Goal: Task Accomplishment & Management: Manage account settings

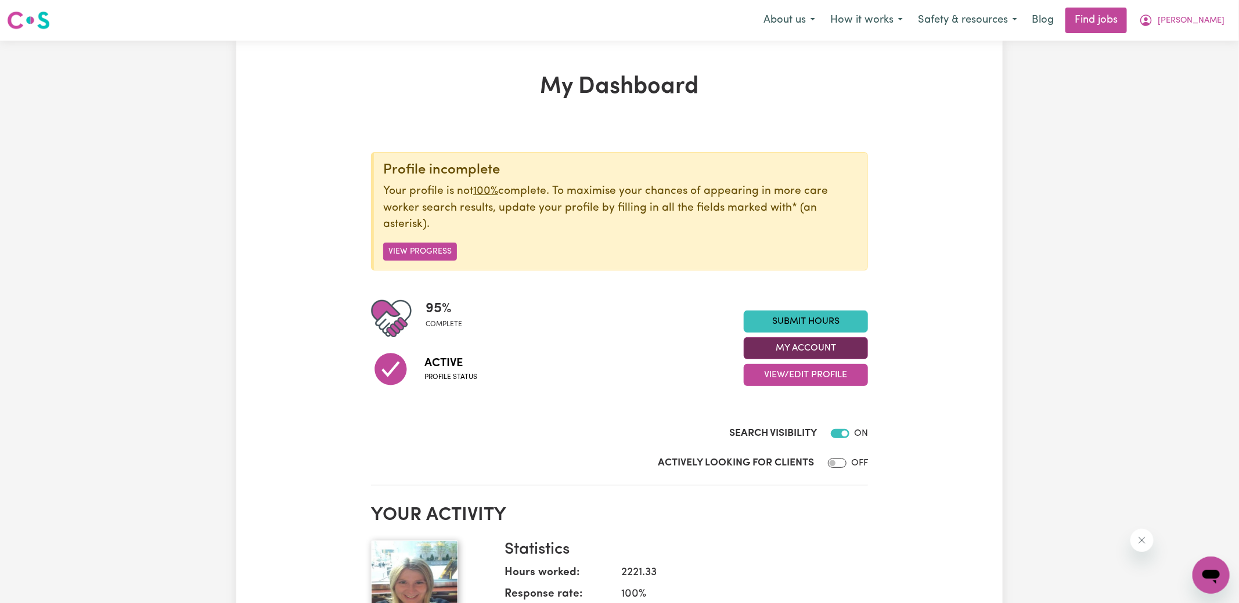
click at [836, 343] on button "My Account" at bounding box center [806, 348] width 124 height 22
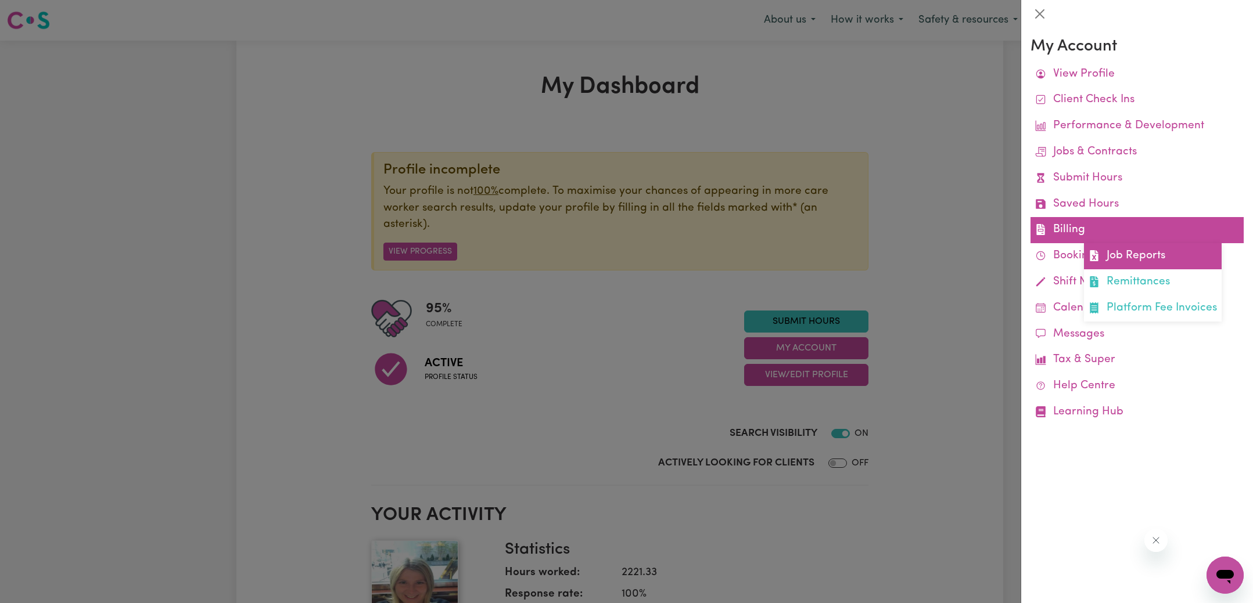
click at [1102, 258] on link "Job Reports" at bounding box center [1153, 256] width 138 height 26
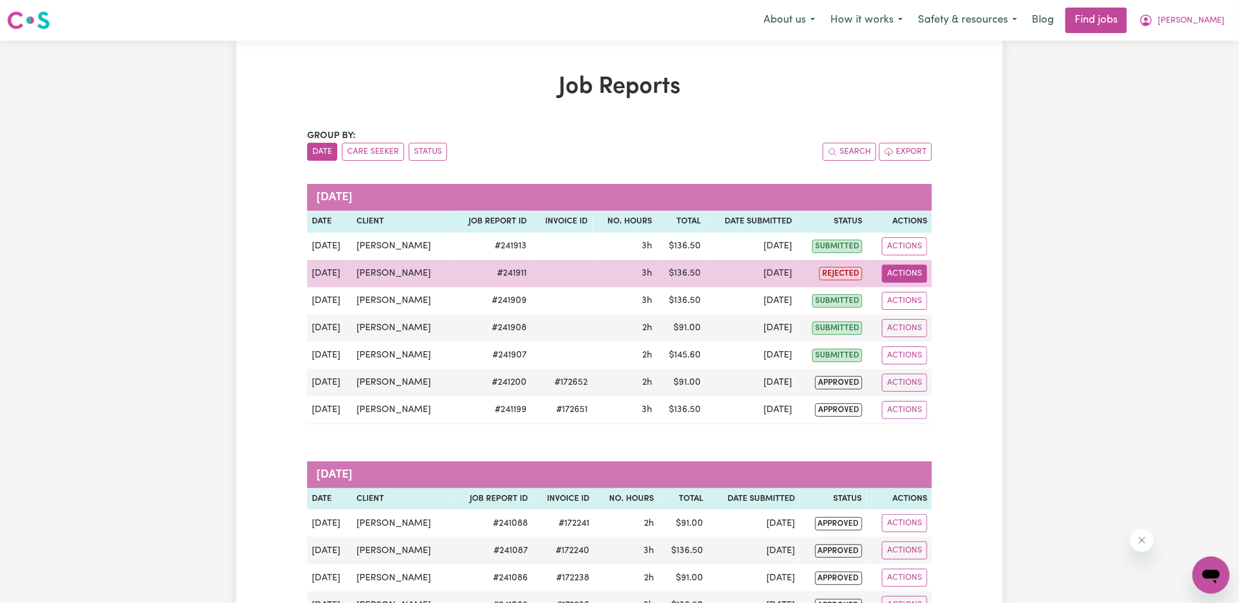
click at [898, 270] on button "Actions" at bounding box center [904, 274] width 45 height 18
click at [937, 290] on link "View Job Report" at bounding box center [932, 300] width 99 height 23
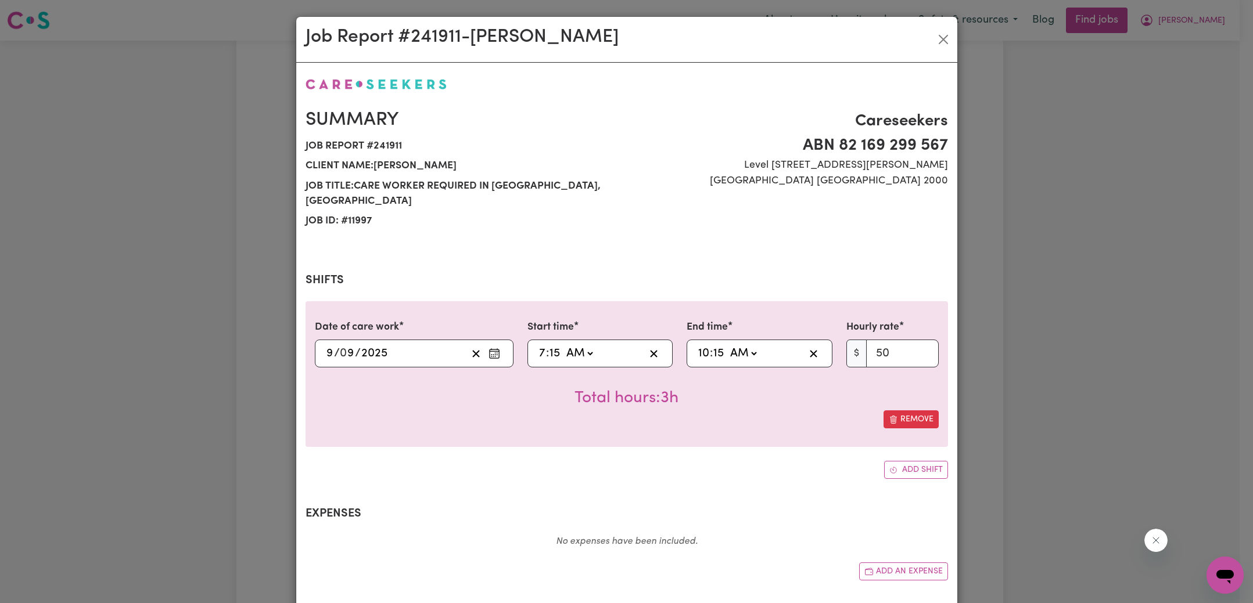
select select "50-Weekday"
click at [549, 345] on input "15" at bounding box center [555, 353] width 12 height 17
type input "07:00"
type input "0"
type input "10:00"
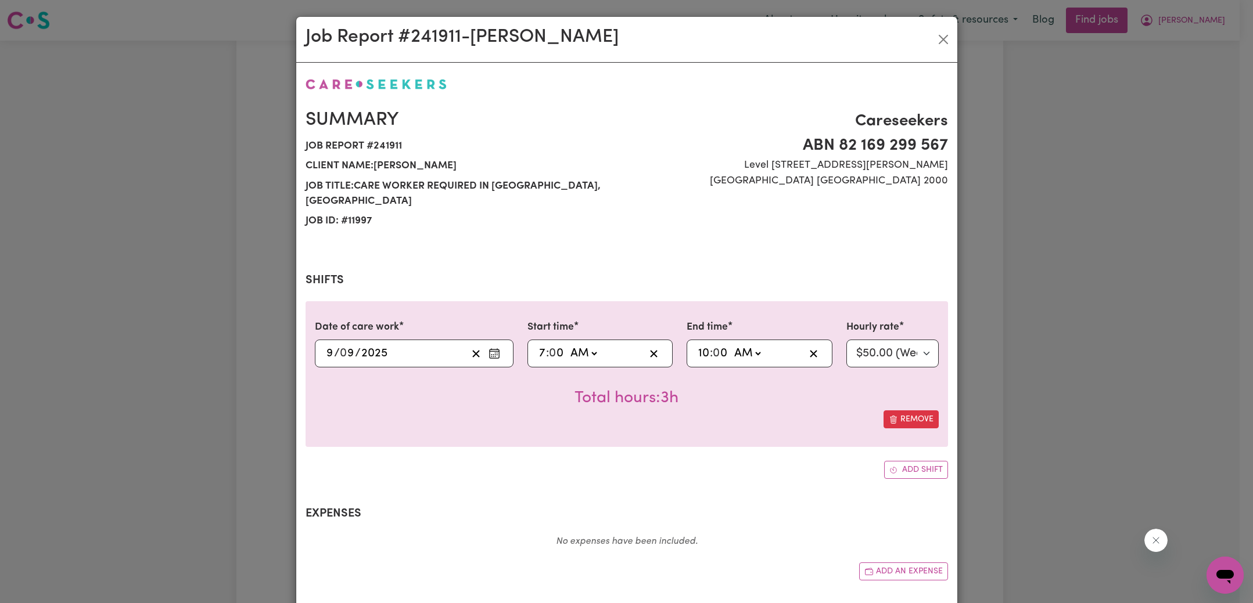
type input "0"
click at [561, 466] on div "Summary Job report # 241911 Client name: [PERSON_NAME] Job title: Care Worker R…" at bounding box center [626, 429] width 642 height 704
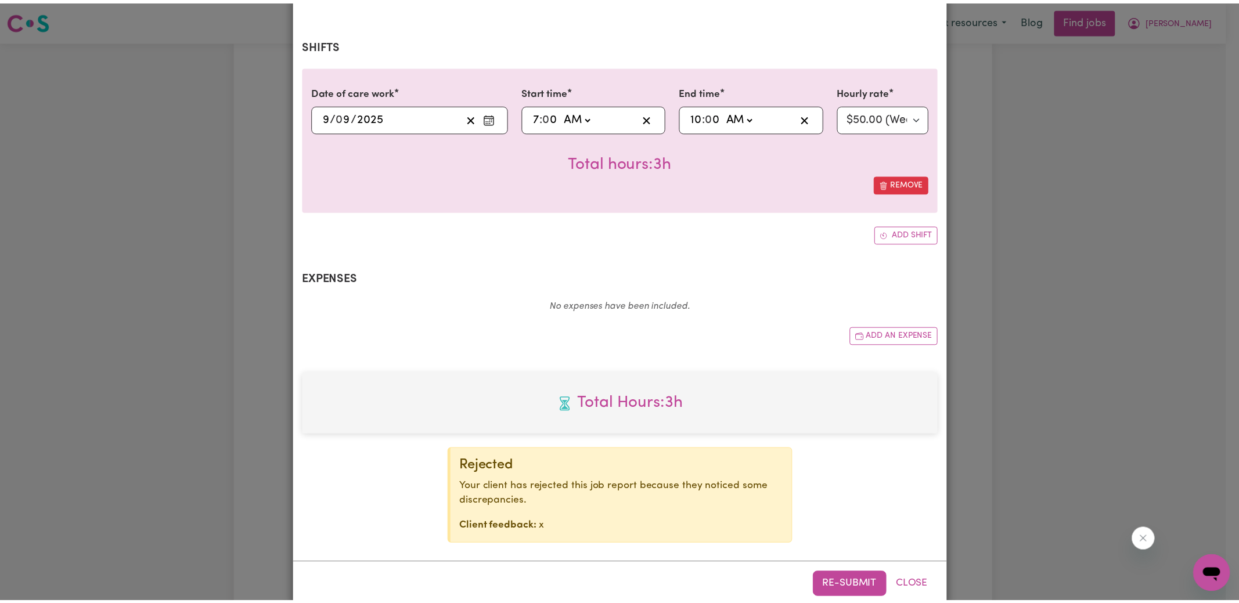
scroll to position [240, 0]
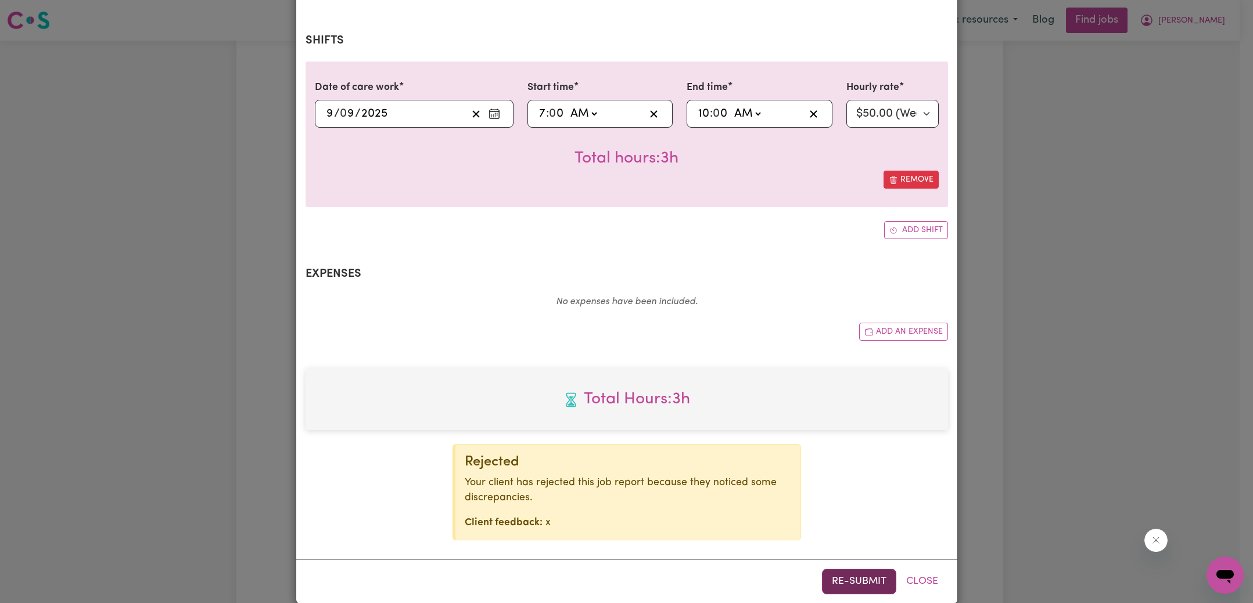
click at [834, 569] on button "Re-submit" at bounding box center [859, 582] width 74 height 26
click at [1088, 315] on div "Job Report # 241911 - [PERSON_NAME] Summary Job report # 241911 Client name: [P…" at bounding box center [626, 301] width 1253 height 603
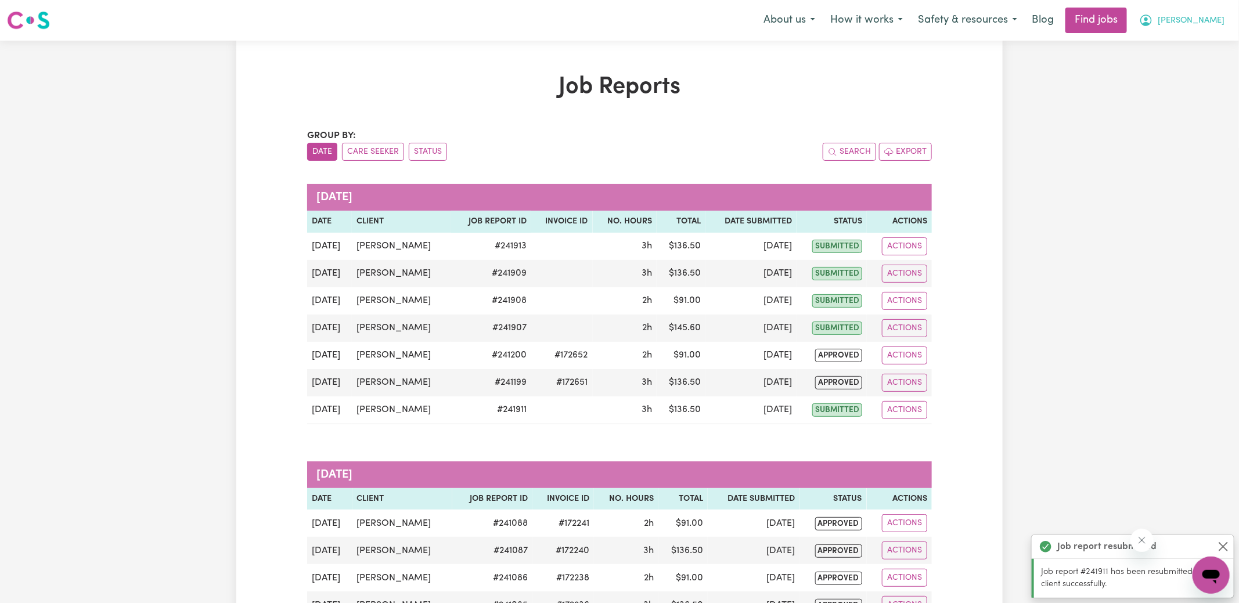
click at [1189, 27] on button "[PERSON_NAME]" at bounding box center [1182, 20] width 100 height 24
click at [1171, 91] on link "Logout" at bounding box center [1186, 89] width 92 height 22
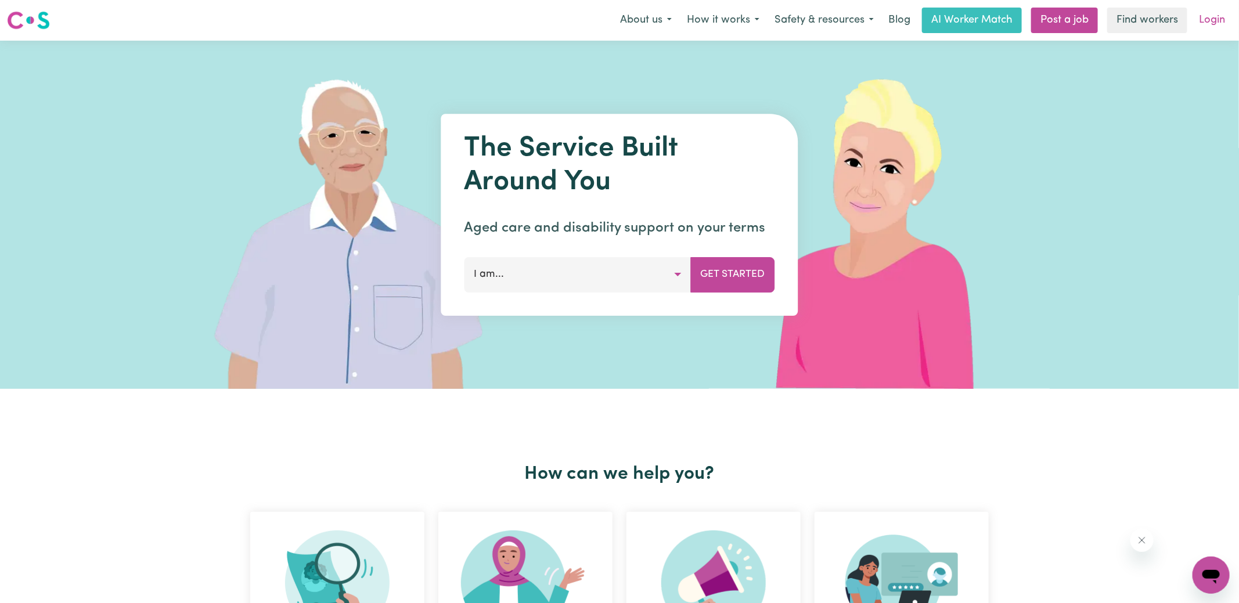
click at [1212, 23] on link "Login" at bounding box center [1212, 21] width 40 height 26
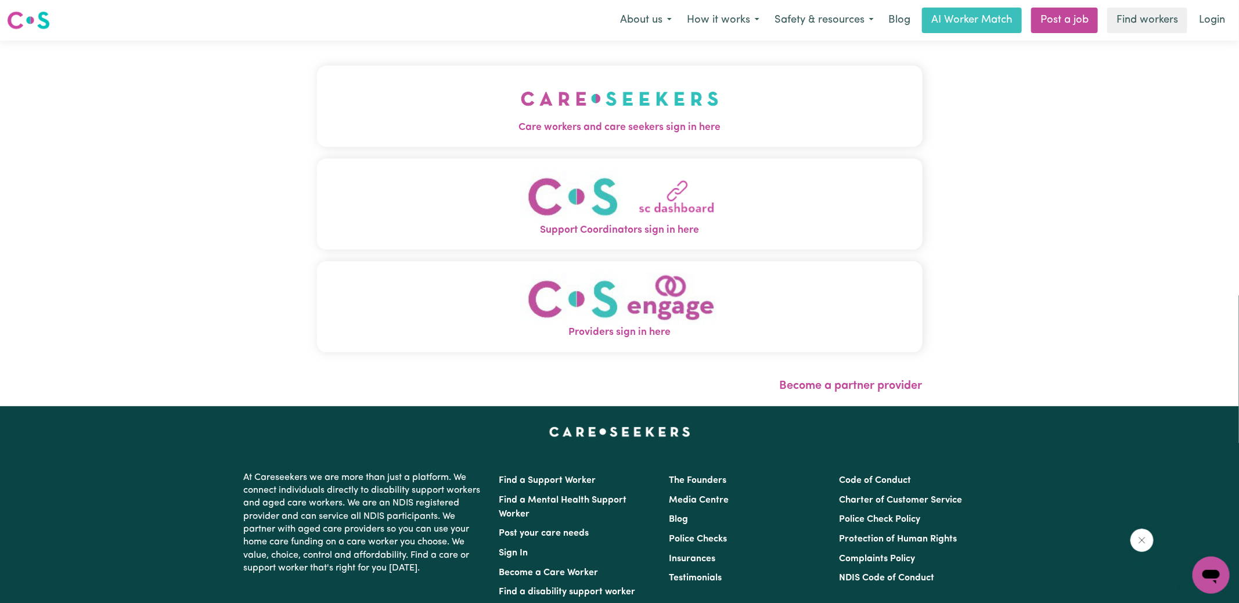
click at [667, 103] on img "Care workers and care seekers sign in here" at bounding box center [620, 98] width 198 height 43
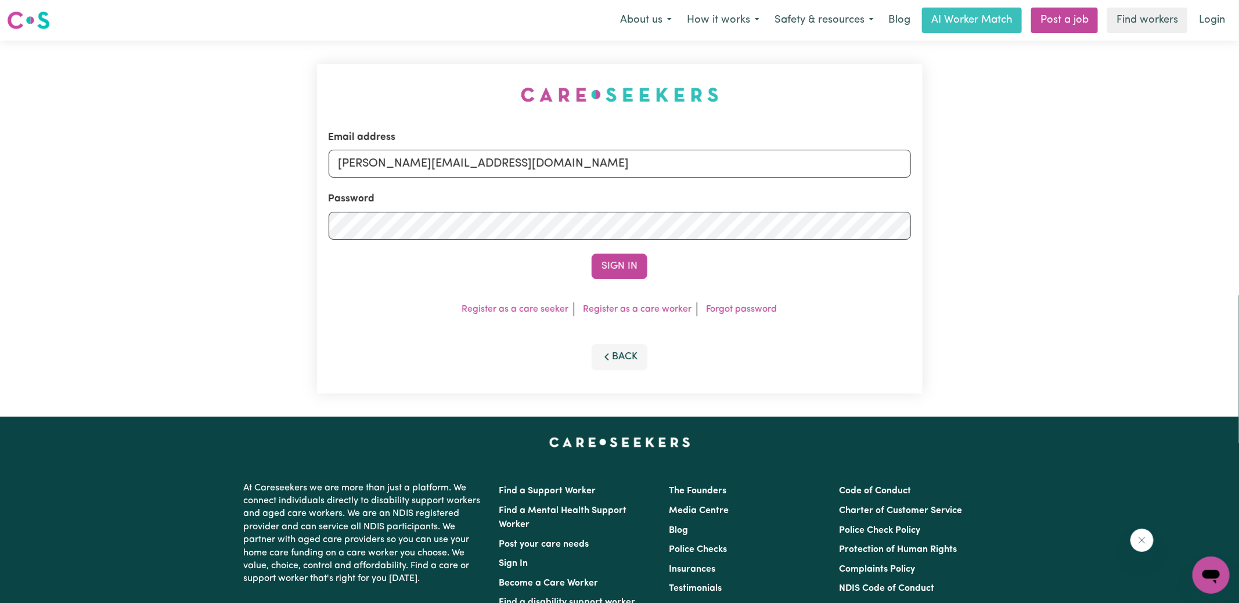
click at [271, 90] on div "Email address [PERSON_NAME][EMAIL_ADDRESS][DOMAIN_NAME] Password Sign In Regist…" at bounding box center [619, 229] width 1239 height 376
click at [556, 161] on input "[PERSON_NAME][EMAIL_ADDRESS][DOMAIN_NAME]" at bounding box center [620, 164] width 582 height 28
drag, startPoint x: 408, startPoint y: 162, endPoint x: 1035, endPoint y: 228, distance: 630.6
click at [1035, 228] on div "Email address [EMAIL_ADDRESS][DOMAIN_NAME] Password Sign In Register as a care …" at bounding box center [619, 229] width 1239 height 376
type input "[EMAIL_ADDRESS][DOMAIN_NAME]"
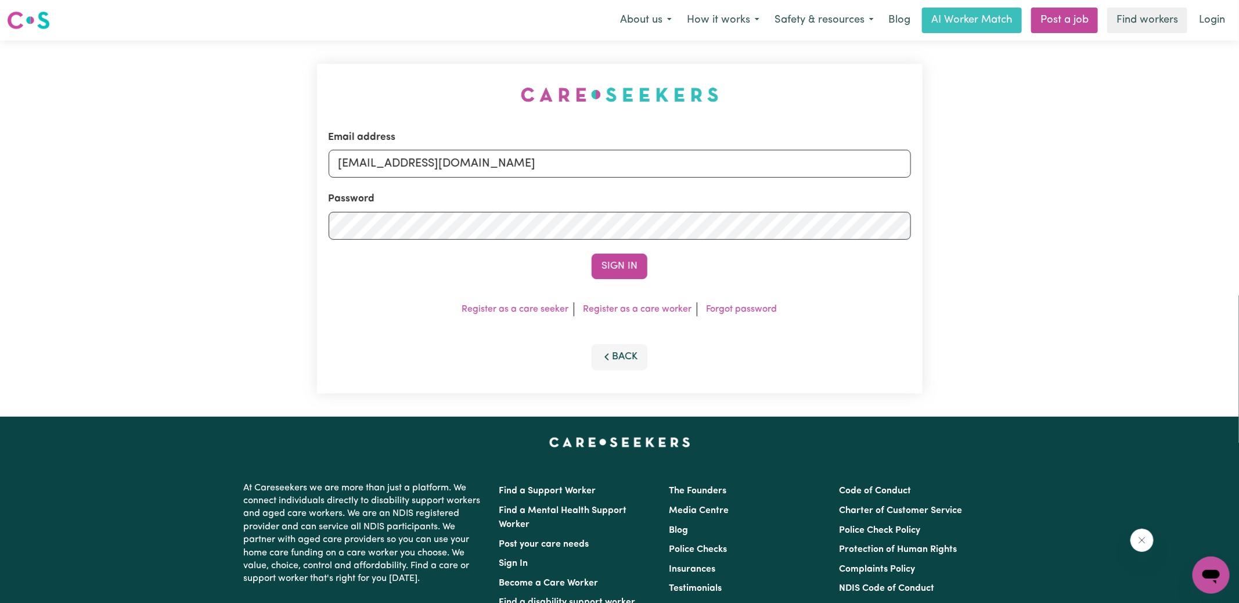
click at [592, 254] on button "Sign In" at bounding box center [620, 267] width 56 height 26
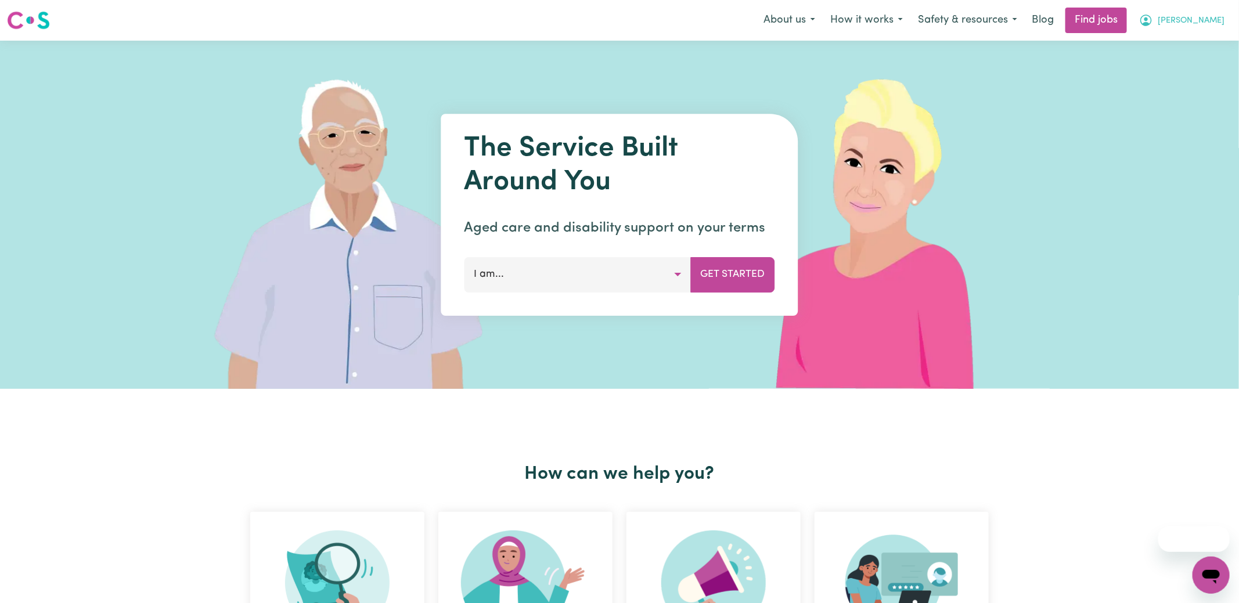
click at [1153, 19] on icon "My Account" at bounding box center [1146, 20] width 14 height 14
click at [1173, 88] on link "Logout" at bounding box center [1186, 89] width 92 height 22
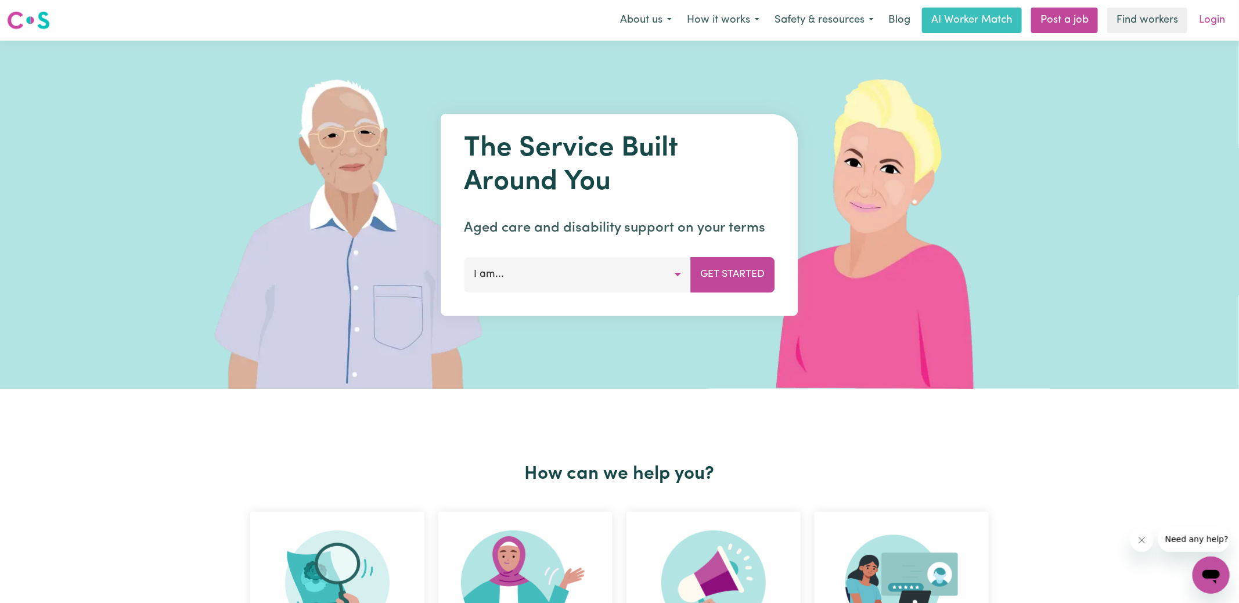
click at [1216, 26] on link "Login" at bounding box center [1212, 21] width 40 height 26
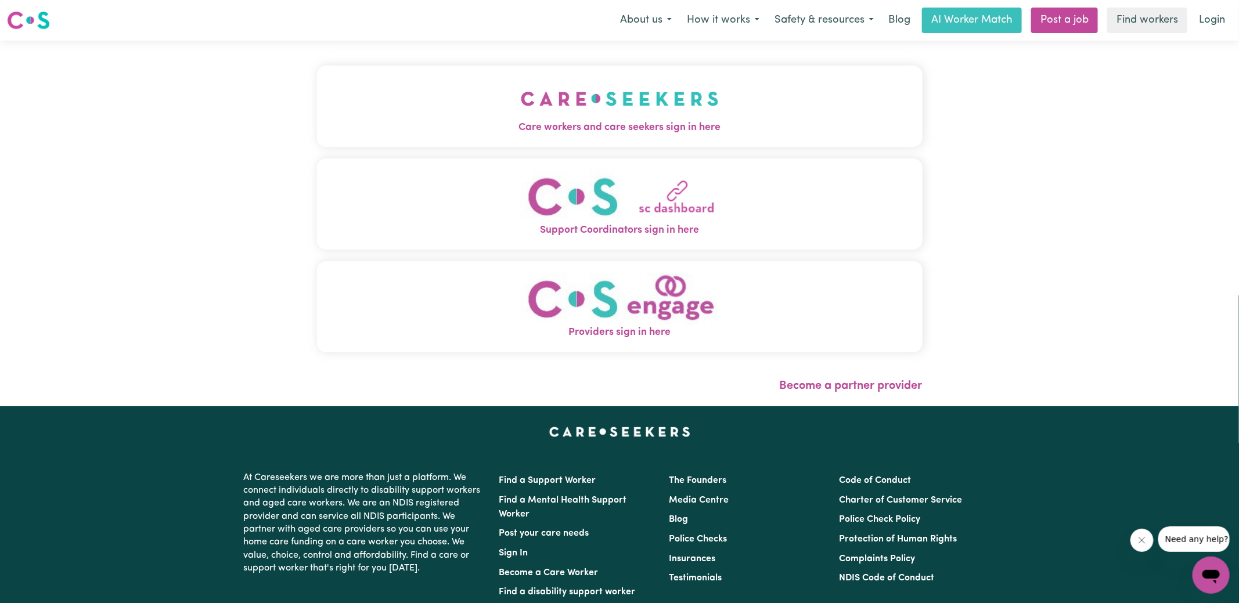
click at [755, 123] on span "Care workers and care seekers sign in here" at bounding box center [620, 127] width 606 height 15
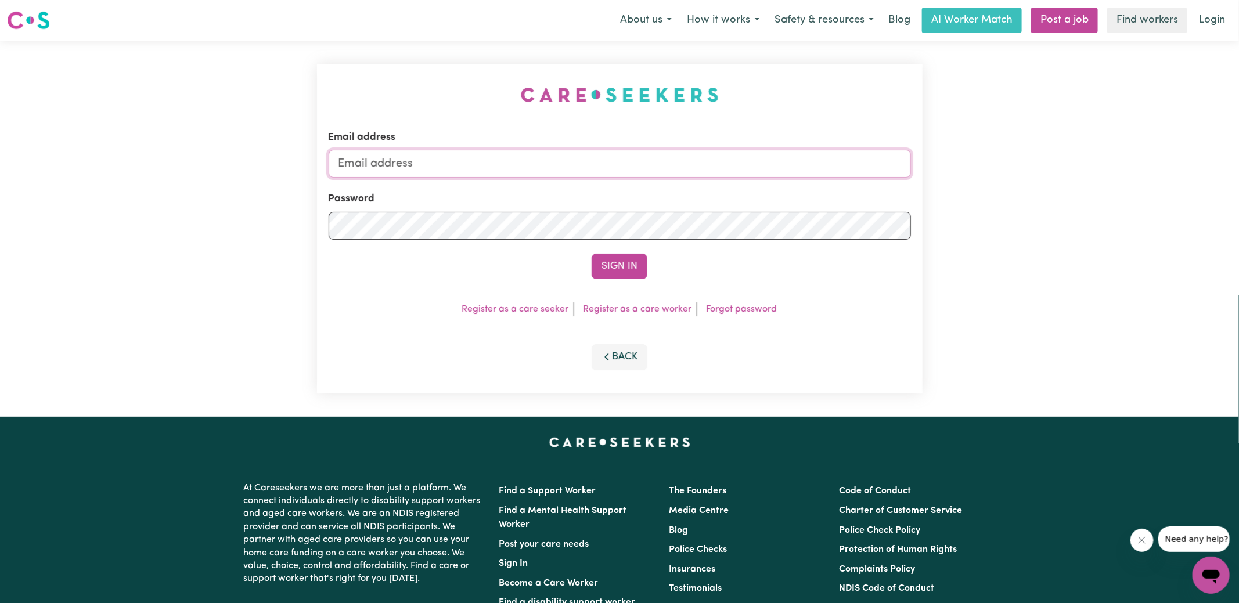
type input "[PERSON_NAME][EMAIL_ADDRESS][DOMAIN_NAME]"
click at [558, 164] on input "[PERSON_NAME][EMAIL_ADDRESS][DOMAIN_NAME]" at bounding box center [620, 164] width 582 height 28
click at [350, 81] on div "Email address [PERSON_NAME][EMAIL_ADDRESS][DOMAIN_NAME] Password Sign In Regist…" at bounding box center [620, 229] width 606 height 330
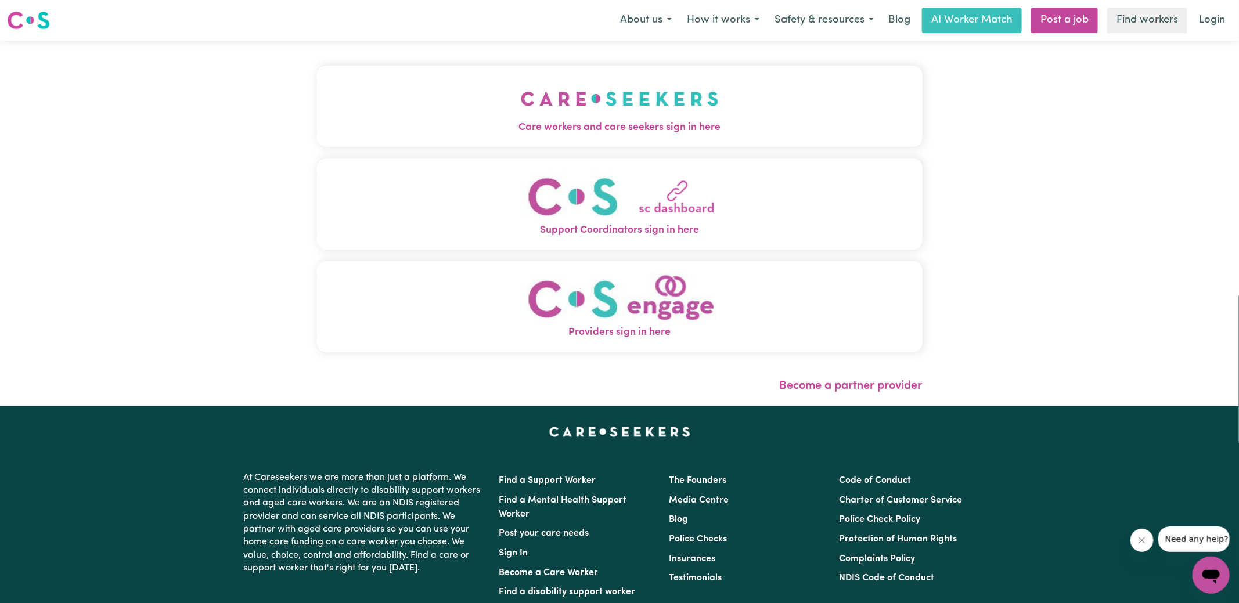
click at [725, 298] on button "Providers sign in here" at bounding box center [620, 306] width 606 height 91
